Goal: Task Accomplishment & Management: Complete application form

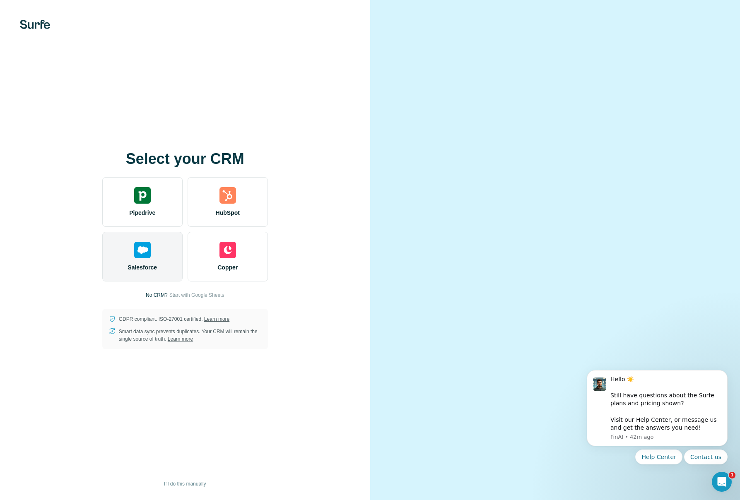
click at [140, 251] on img at bounding box center [142, 250] width 17 height 17
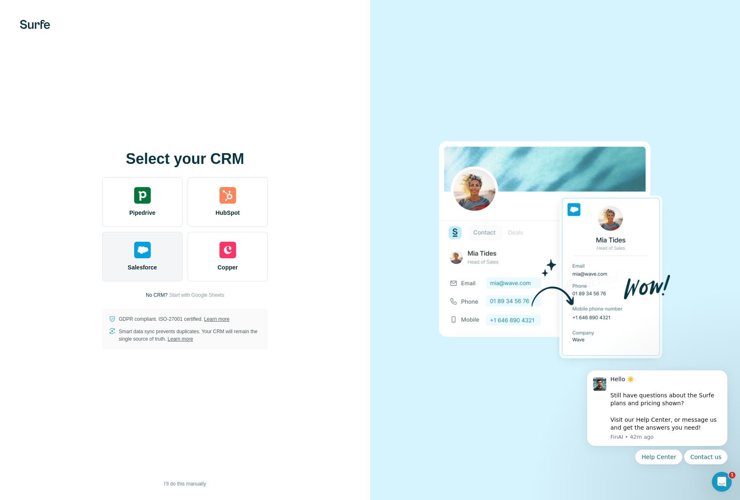
click at [140, 251] on img at bounding box center [142, 250] width 17 height 17
